Goal: Find specific page/section: Find specific page/section

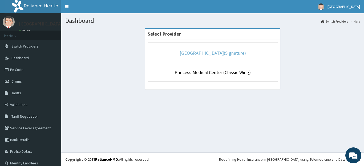
click at [214, 52] on link "[GEOGRAPHIC_DATA](Signature)" at bounding box center [213, 53] width 66 height 6
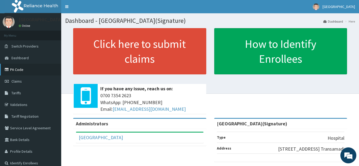
click at [19, 70] on link "PA Code" at bounding box center [30, 70] width 61 height 12
